Goal: Task Accomplishment & Management: Manage account settings

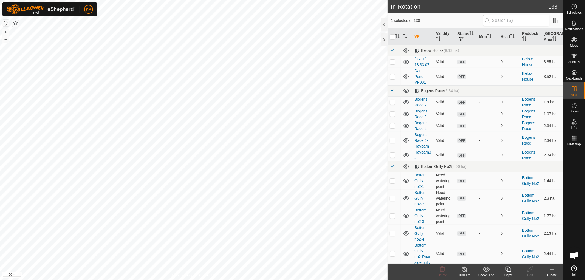
click at [505, 269] on icon at bounding box center [508, 269] width 7 height 7
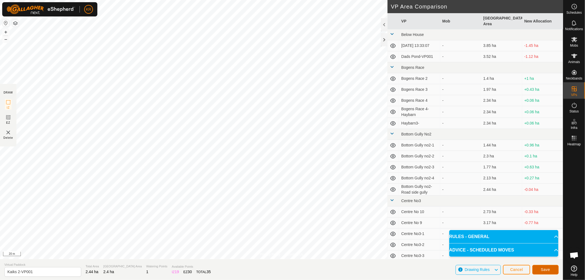
click at [545, 269] on span "Save" at bounding box center [545, 269] width 9 height 4
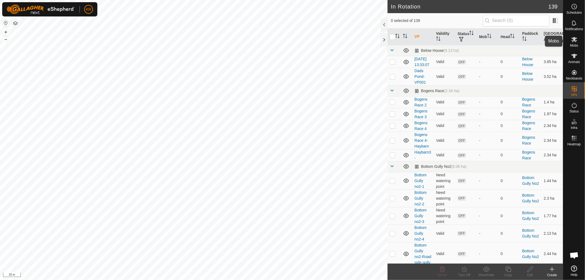
click at [575, 40] on icon at bounding box center [574, 39] width 7 height 7
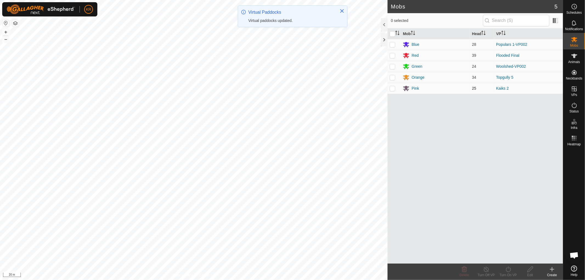
click at [394, 89] on p-checkbox at bounding box center [392, 88] width 5 height 4
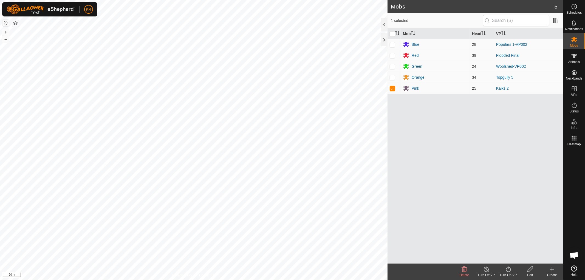
click at [393, 91] on td at bounding box center [394, 88] width 13 height 11
checkbox input "true"
click at [510, 270] on icon at bounding box center [508, 269] width 7 height 7
click at [510, 259] on link "Now" at bounding box center [525, 257] width 54 height 11
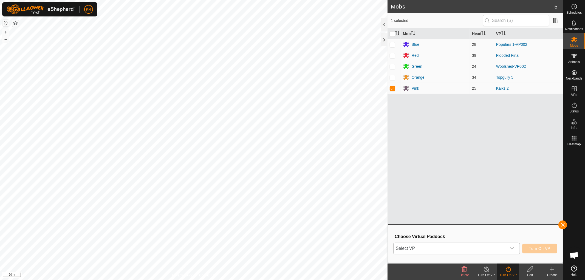
click at [511, 250] on icon "dropdown trigger" at bounding box center [512, 248] width 4 height 4
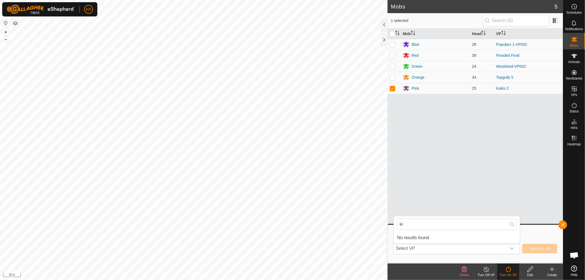
type input "k"
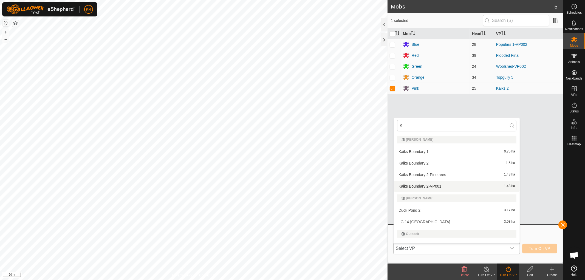
type input "K"
click at [427, 184] on li "Kaiks Boundary 2-VP001 1.43 ha" at bounding box center [457, 186] width 126 height 11
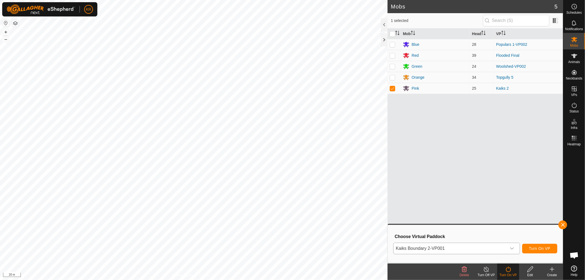
click at [511, 245] on div "dropdown trigger" at bounding box center [512, 248] width 11 height 11
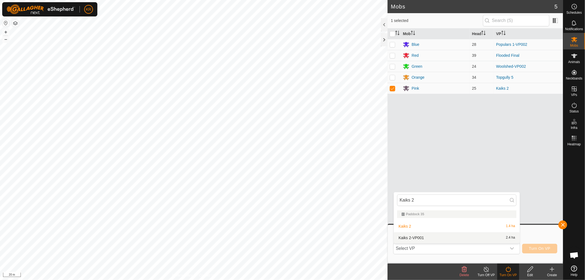
type input "Kaiks 2"
click at [422, 234] on li "Kaiks 2-VP001 2.4 ha" at bounding box center [457, 237] width 126 height 11
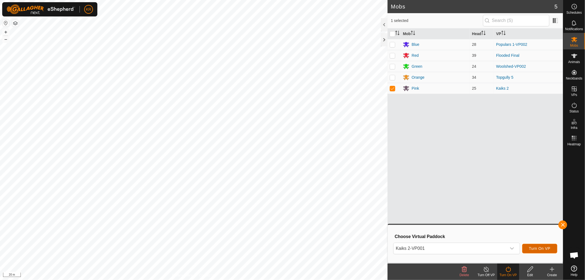
click at [539, 250] on span "Turn On VP" at bounding box center [539, 248] width 21 height 4
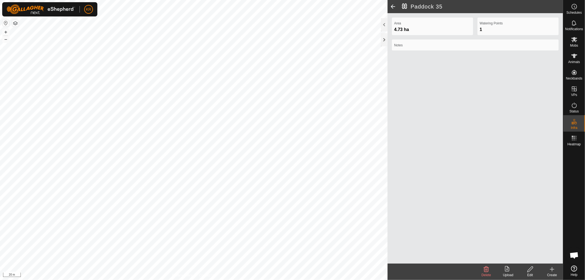
click at [527, 268] on icon at bounding box center [530, 269] width 7 height 7
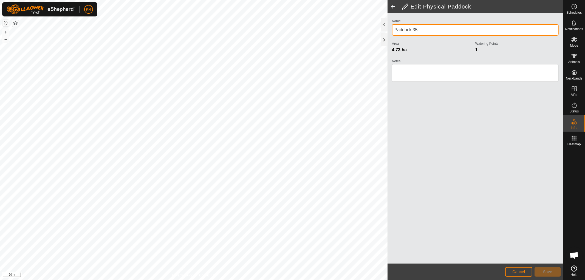
click at [429, 29] on input "Paddock 35" at bounding box center [475, 30] width 167 height 12
type input "P"
type input "Kaiks 2"
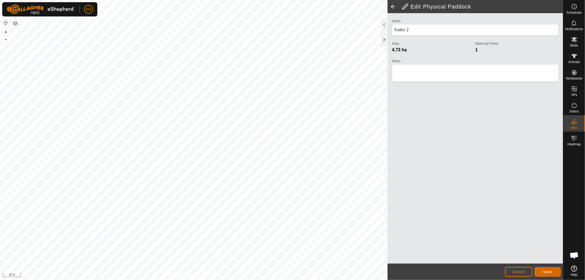
click at [549, 272] on span "Save" at bounding box center [547, 272] width 9 height 4
